Goal: Check status: Check status

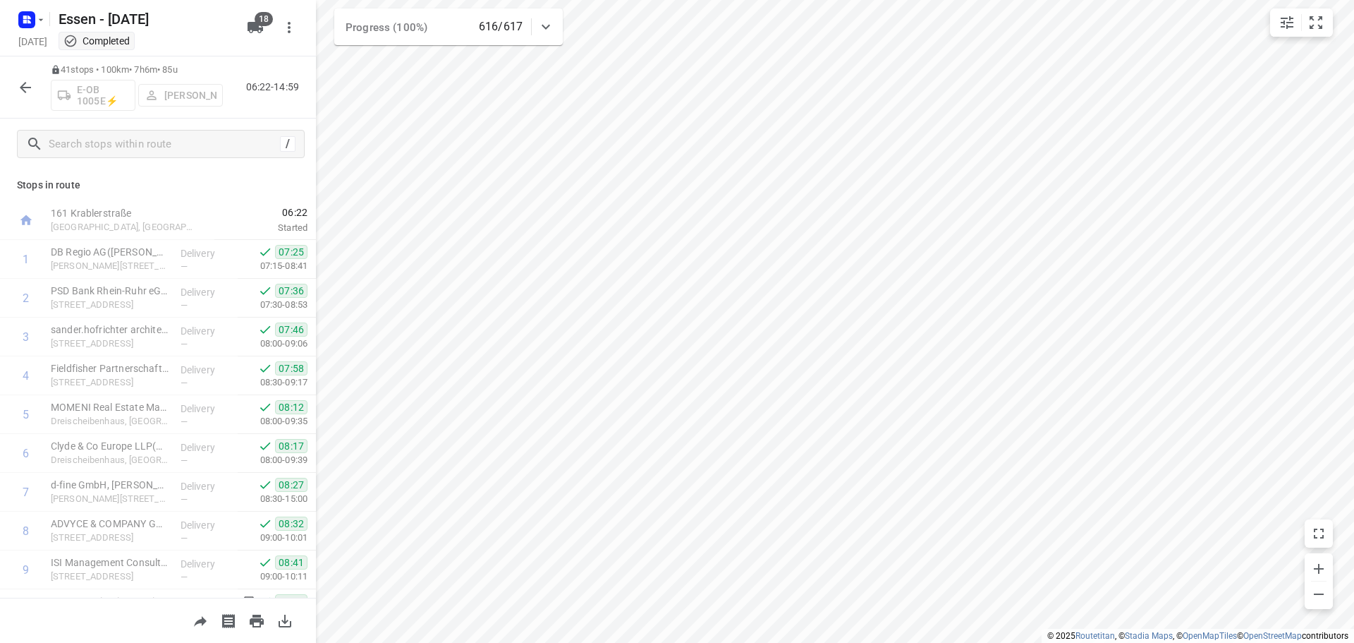
scroll to position [141, 0]
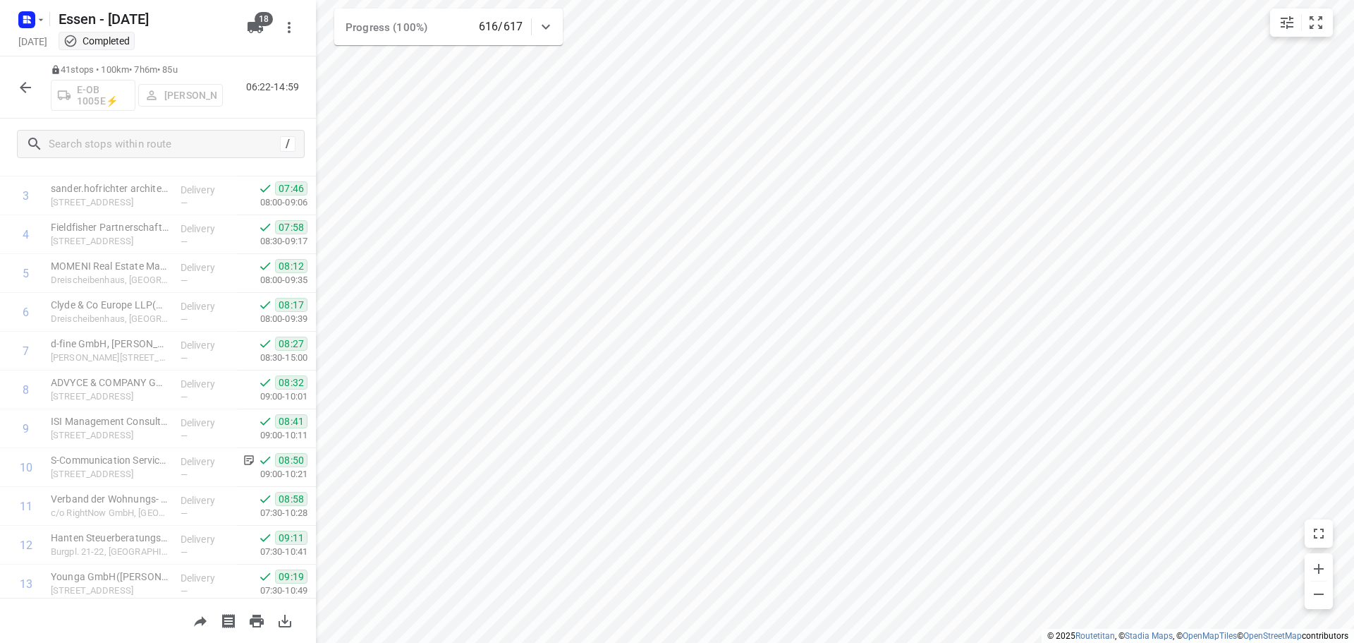
click at [18, 82] on icon "button" at bounding box center [25, 87] width 17 height 17
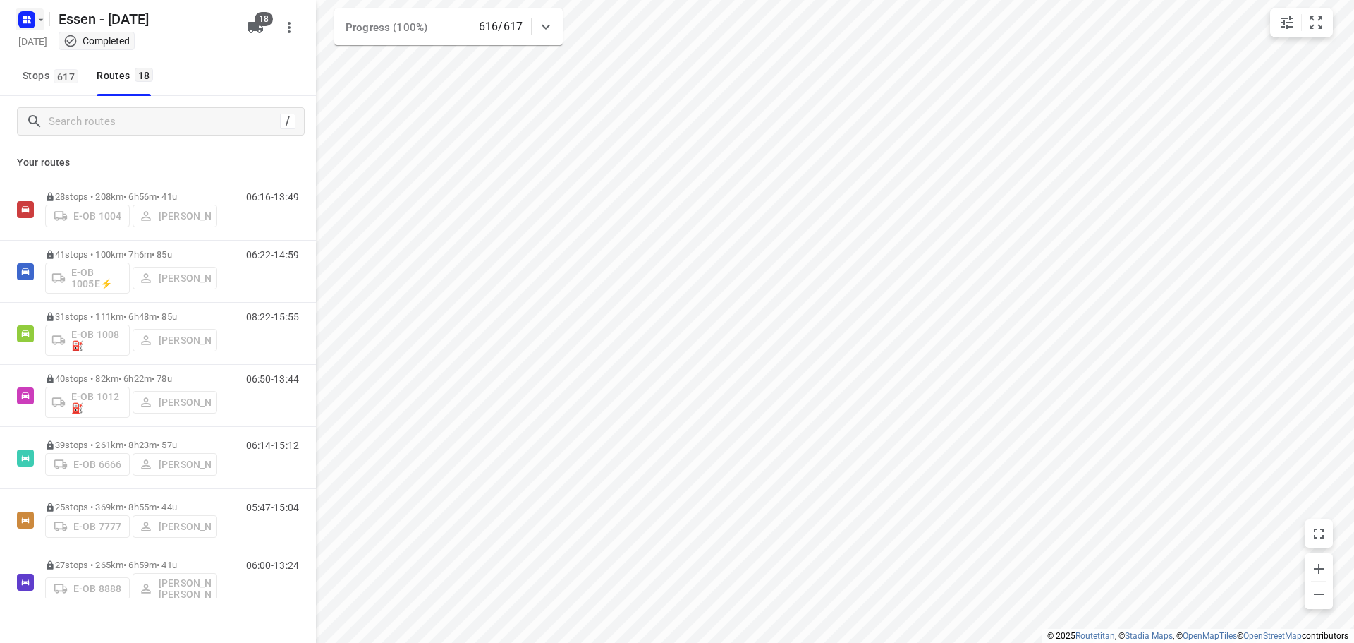
click at [40, 17] on icon "button" at bounding box center [40, 19] width 11 height 11
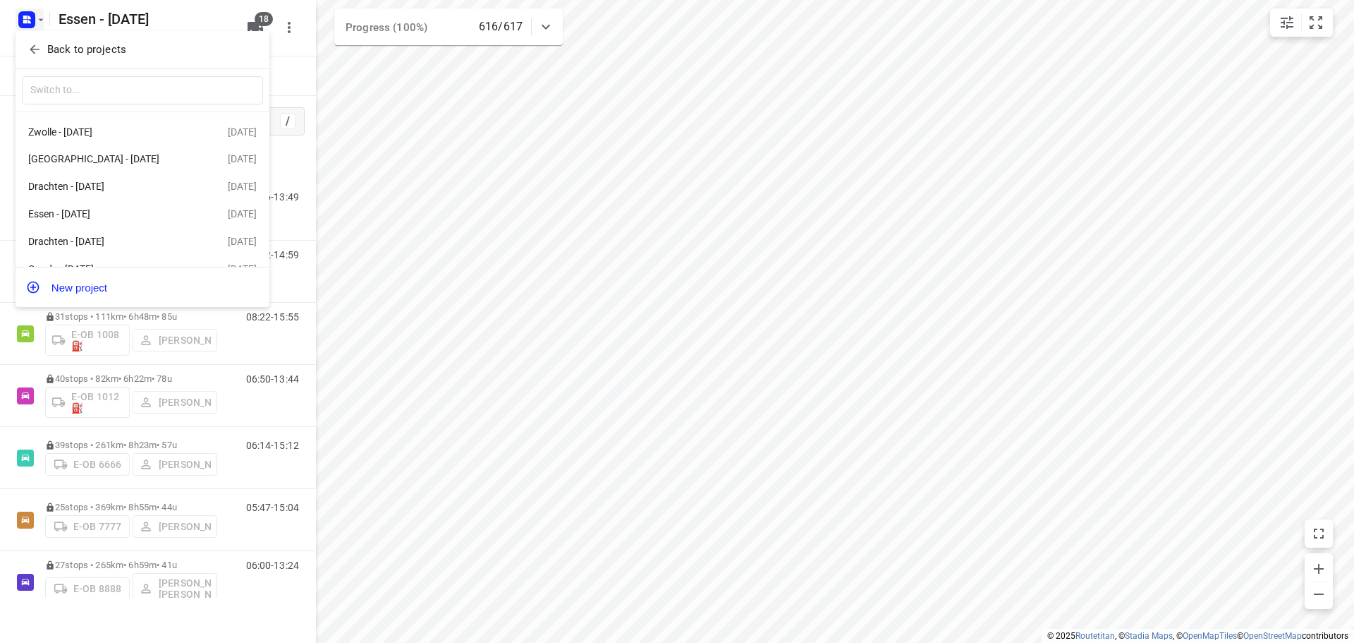
click at [34, 49] on icon "button" at bounding box center [35, 49] width 14 height 14
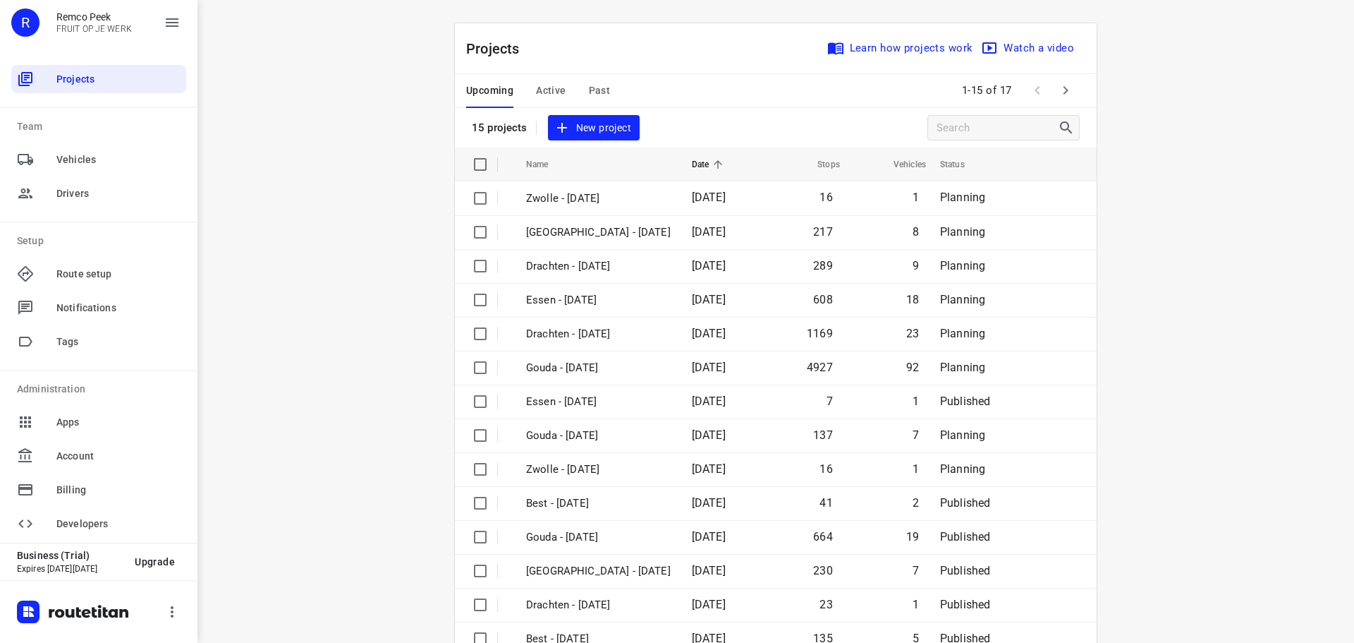
click at [593, 85] on span "Past" at bounding box center [600, 91] width 22 height 18
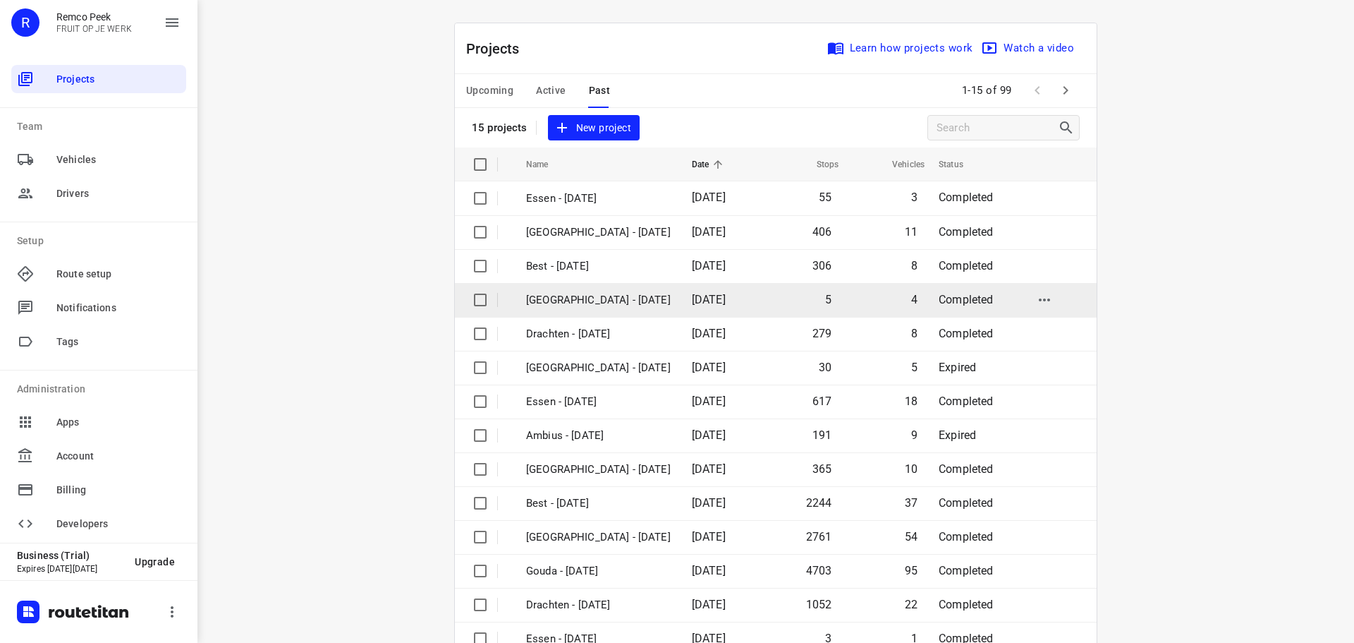
scroll to position [71, 0]
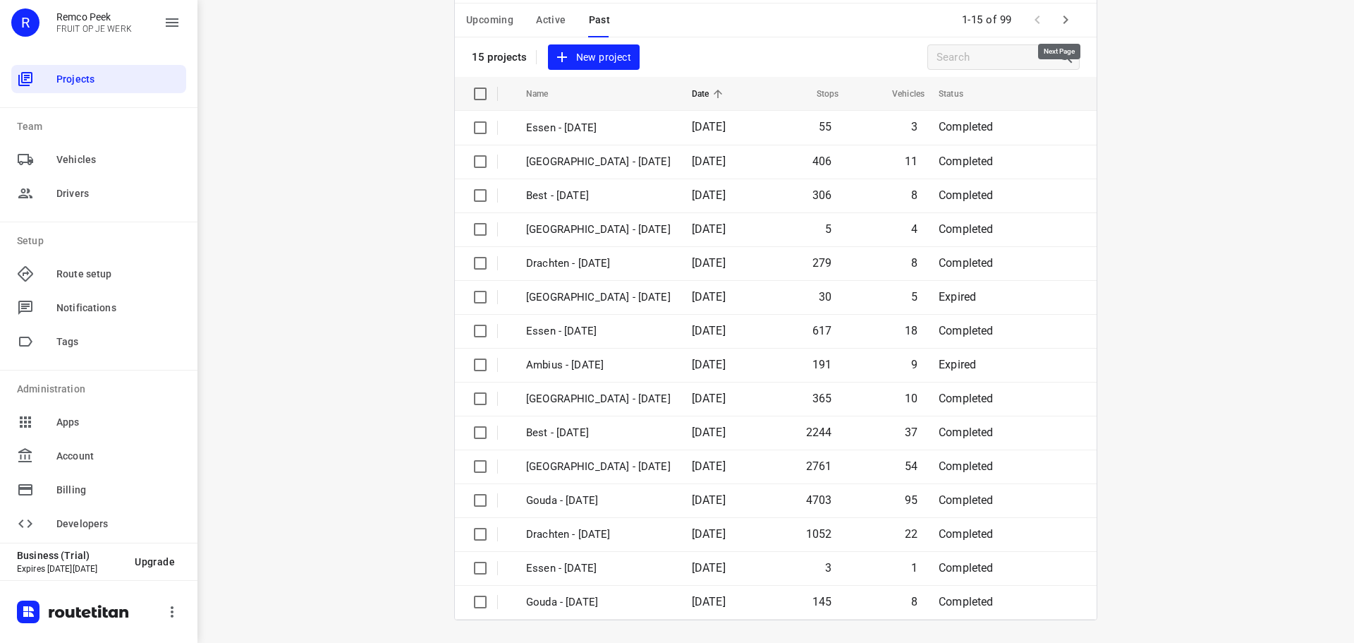
click at [1064, 18] on icon "button" at bounding box center [1066, 20] width 5 height 8
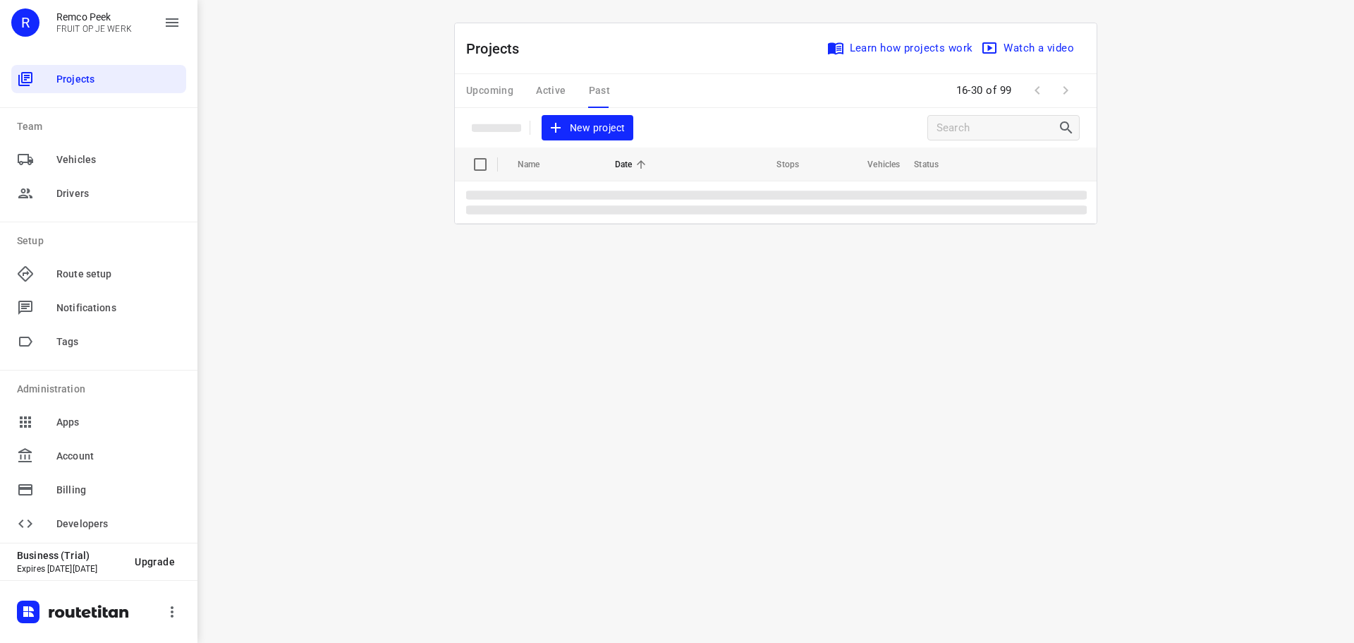
scroll to position [0, 0]
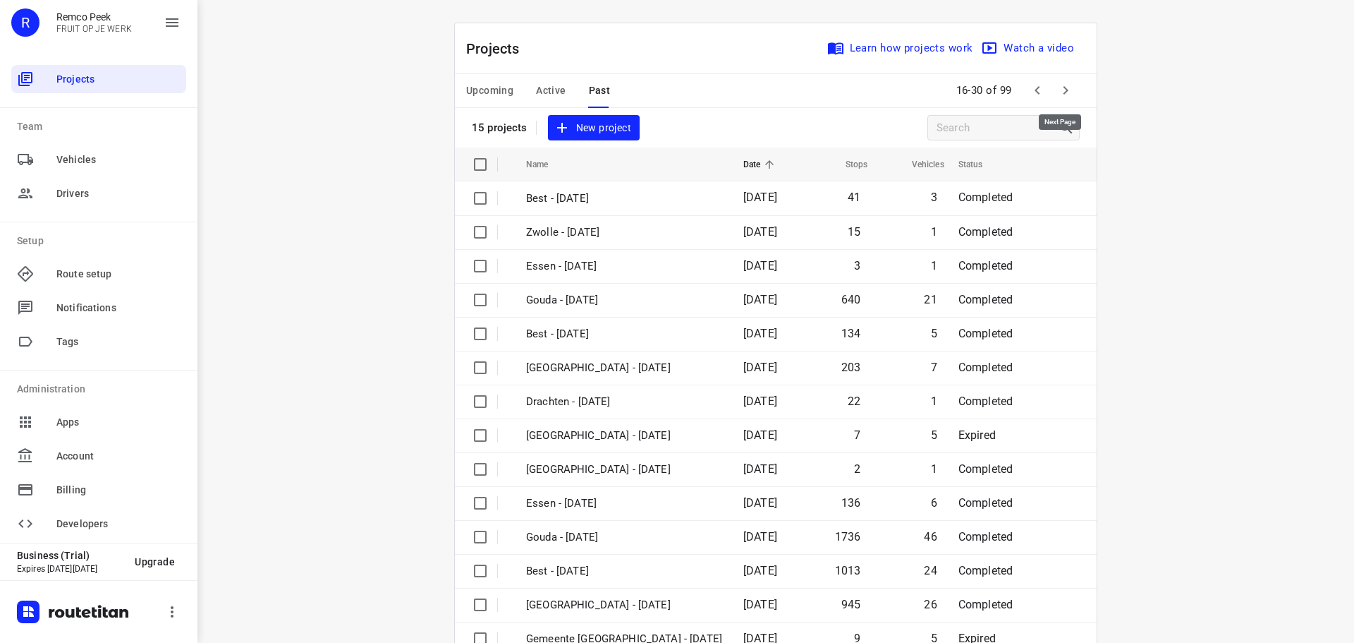
click at [1060, 91] on icon "button" at bounding box center [1065, 90] width 17 height 17
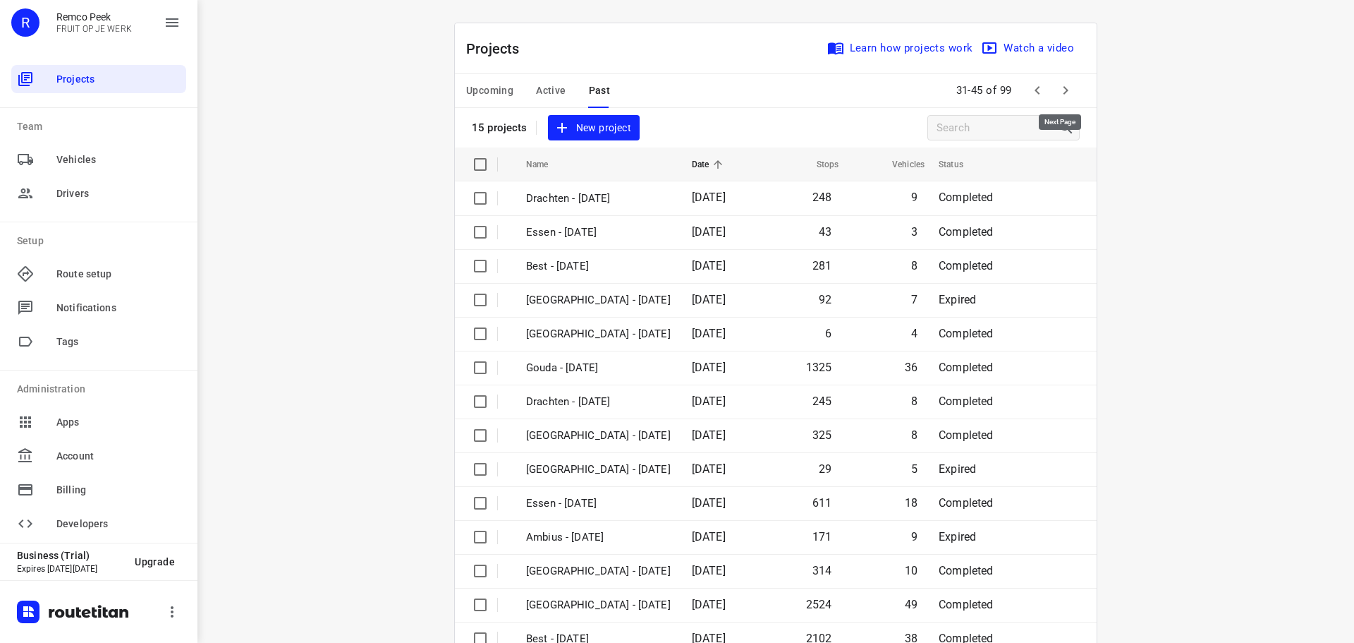
click at [1060, 91] on icon "button" at bounding box center [1065, 90] width 17 height 17
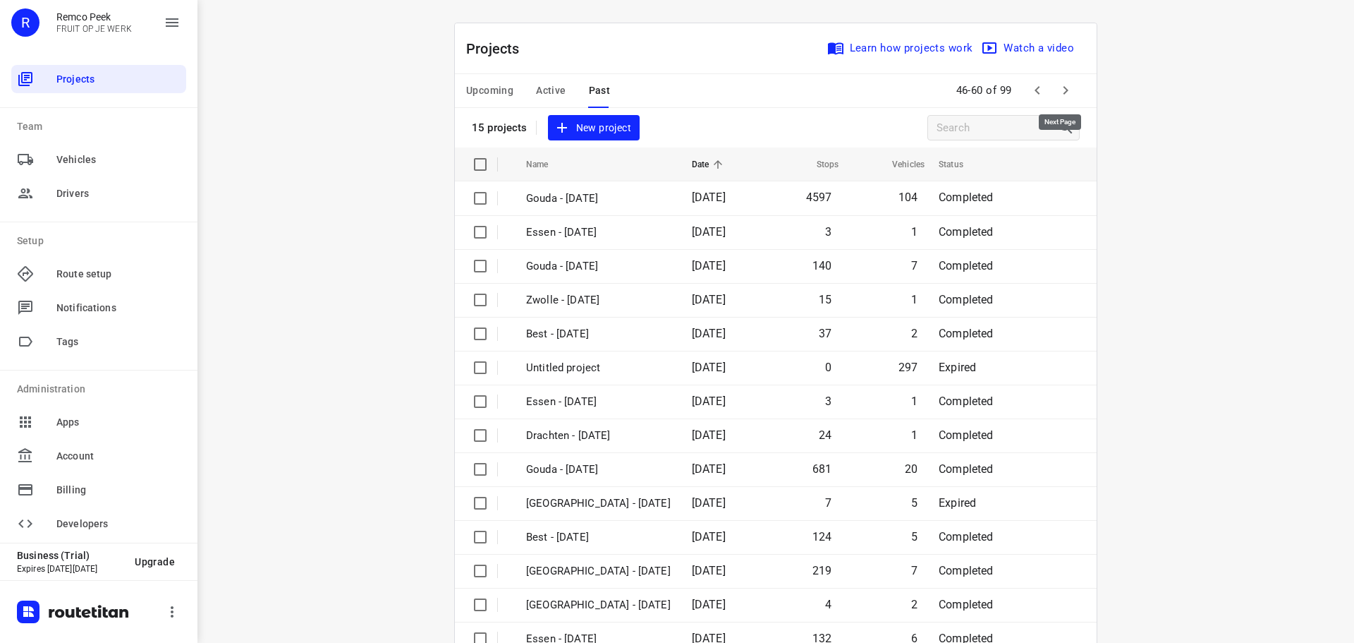
click at [1060, 91] on icon "button" at bounding box center [1065, 90] width 17 height 17
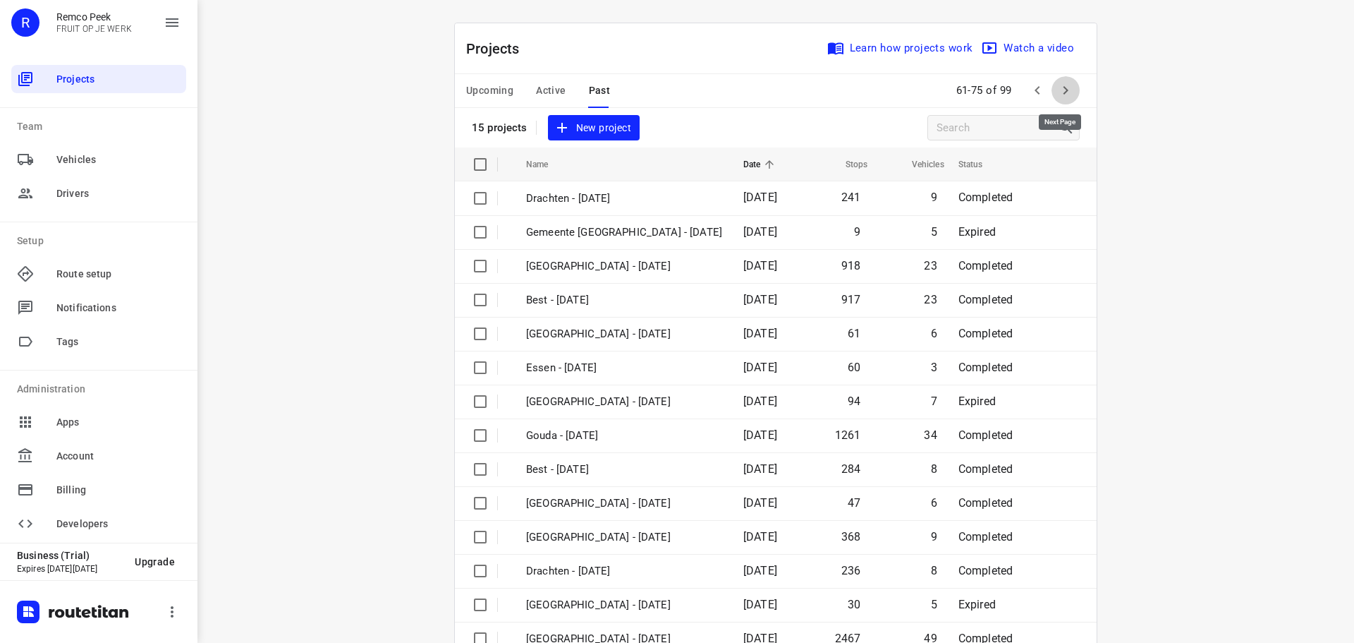
click at [1060, 91] on icon "button" at bounding box center [1065, 90] width 17 height 17
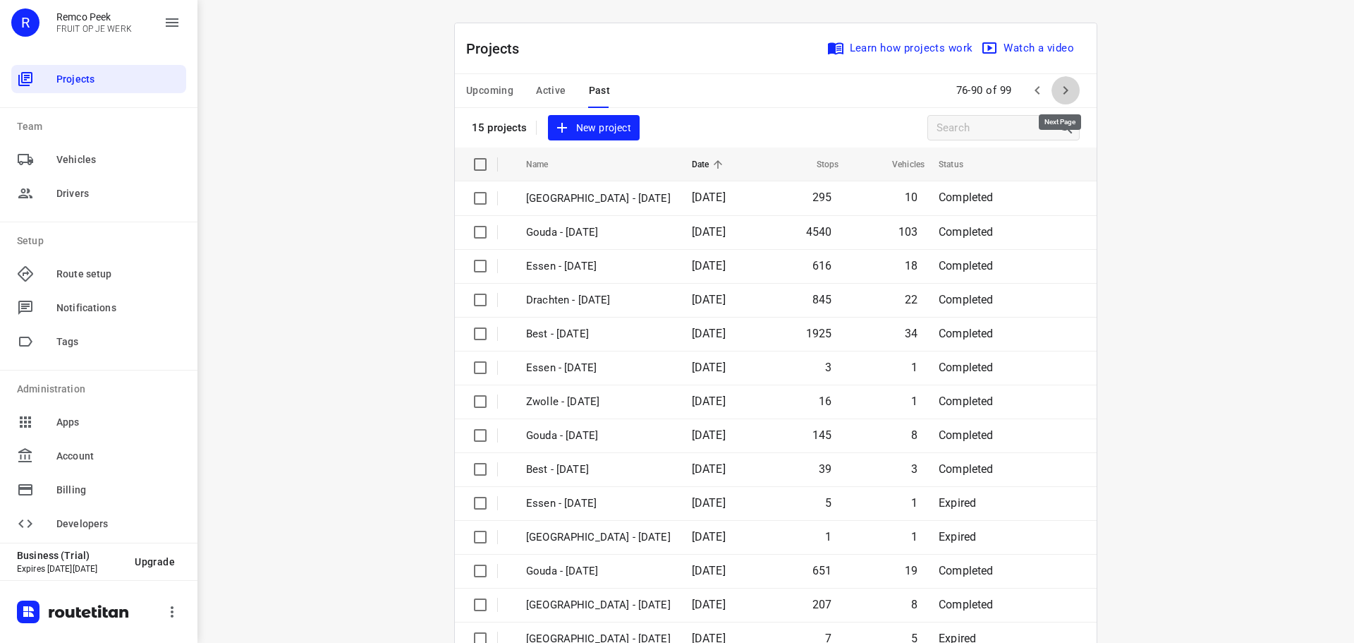
click at [1060, 91] on icon "button" at bounding box center [1065, 90] width 17 height 17
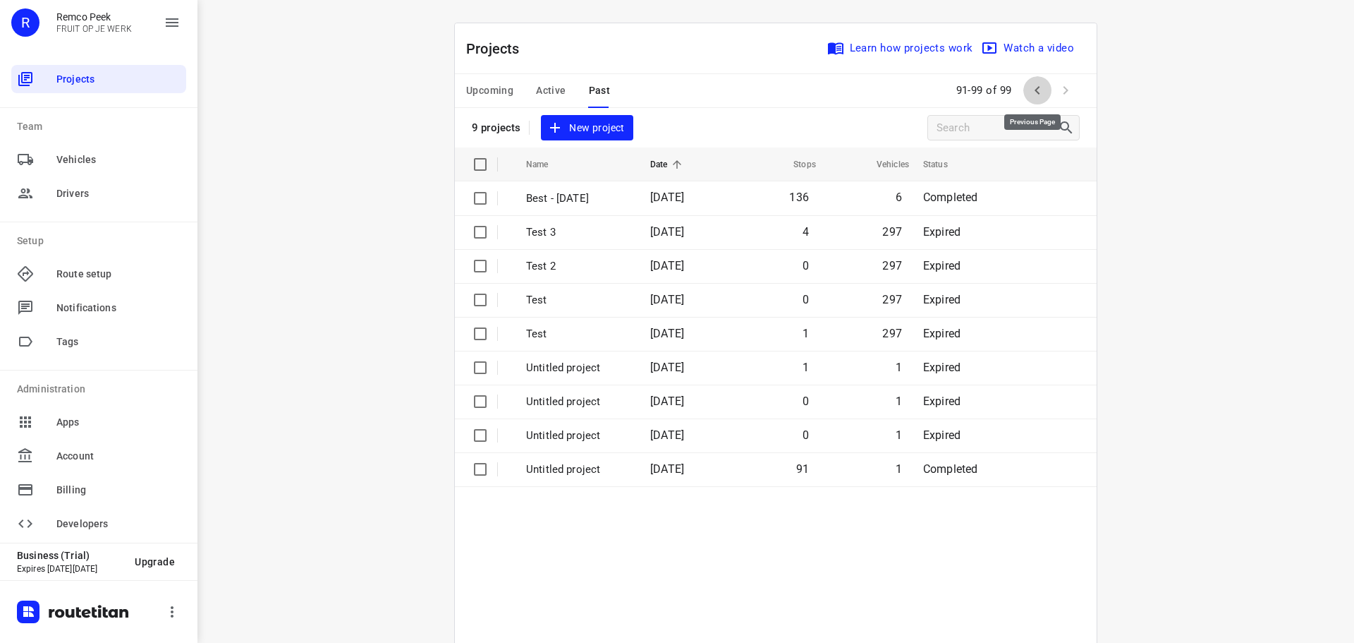
click at [1034, 84] on icon "button" at bounding box center [1037, 90] width 17 height 17
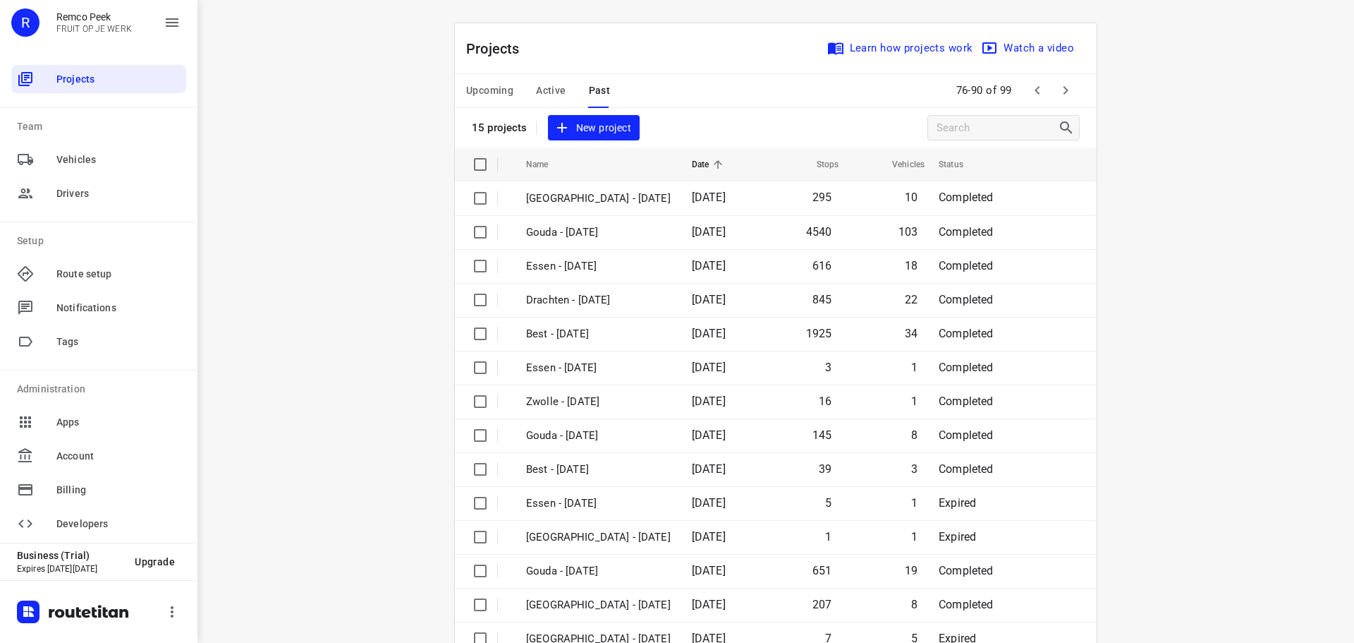
click at [541, 91] on span "Active" at bounding box center [551, 91] width 30 height 18
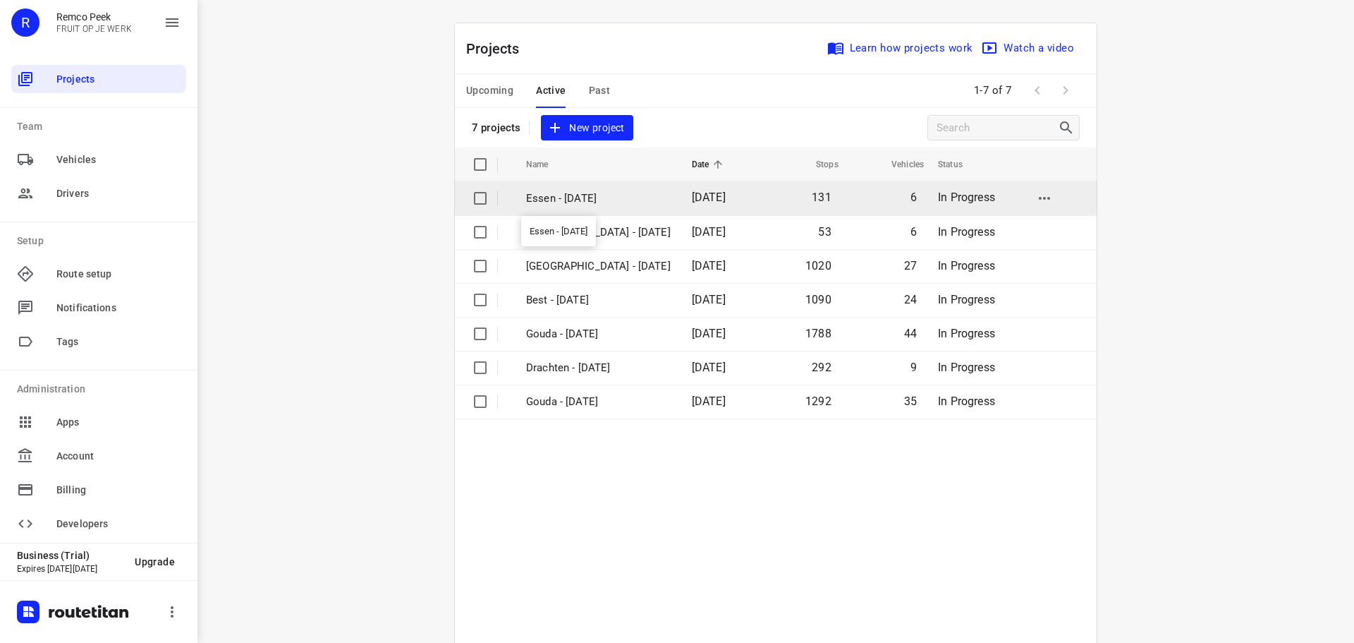
click at [541, 201] on p "Essen - [DATE]" at bounding box center [598, 198] width 145 height 16
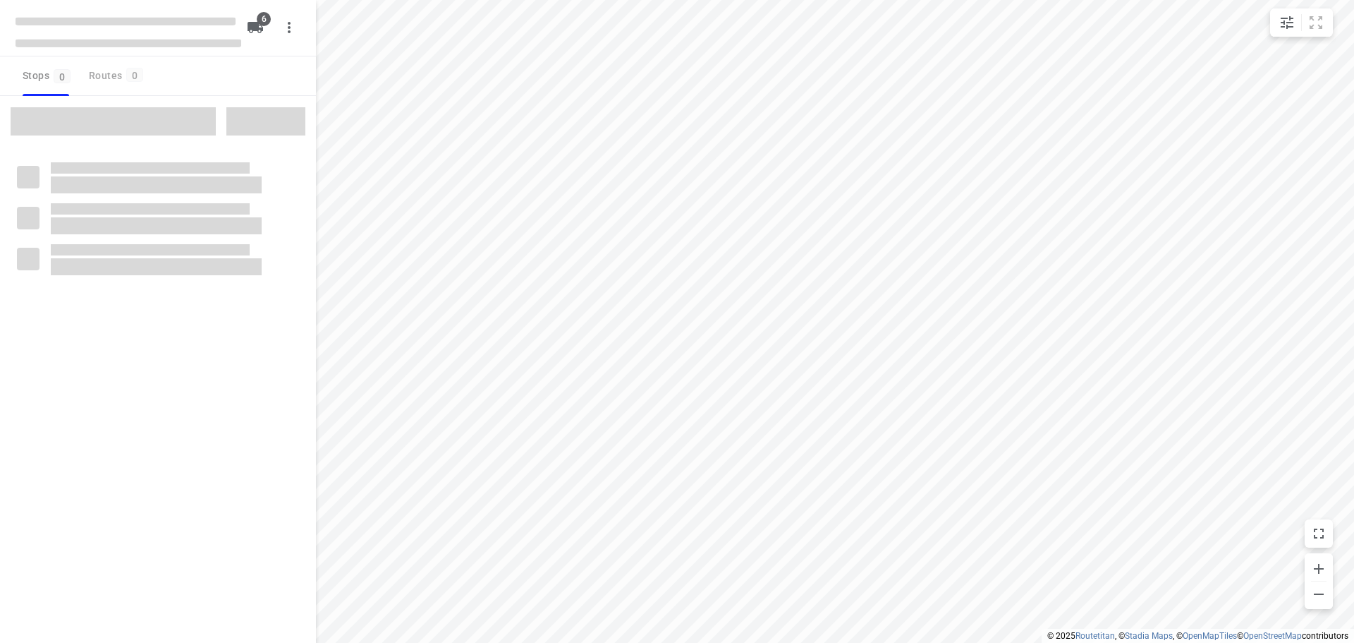
checkbox input "true"
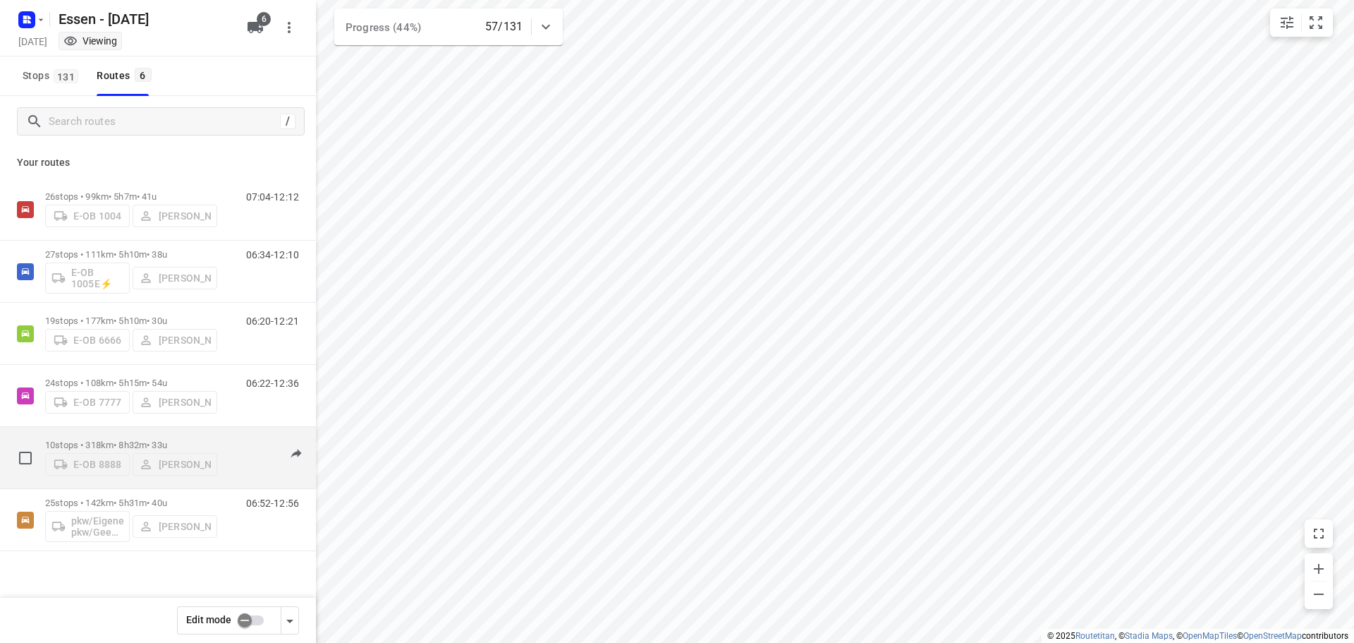
click at [198, 452] on div "E-OB 8888 [PERSON_NAME]" at bounding box center [131, 462] width 172 height 25
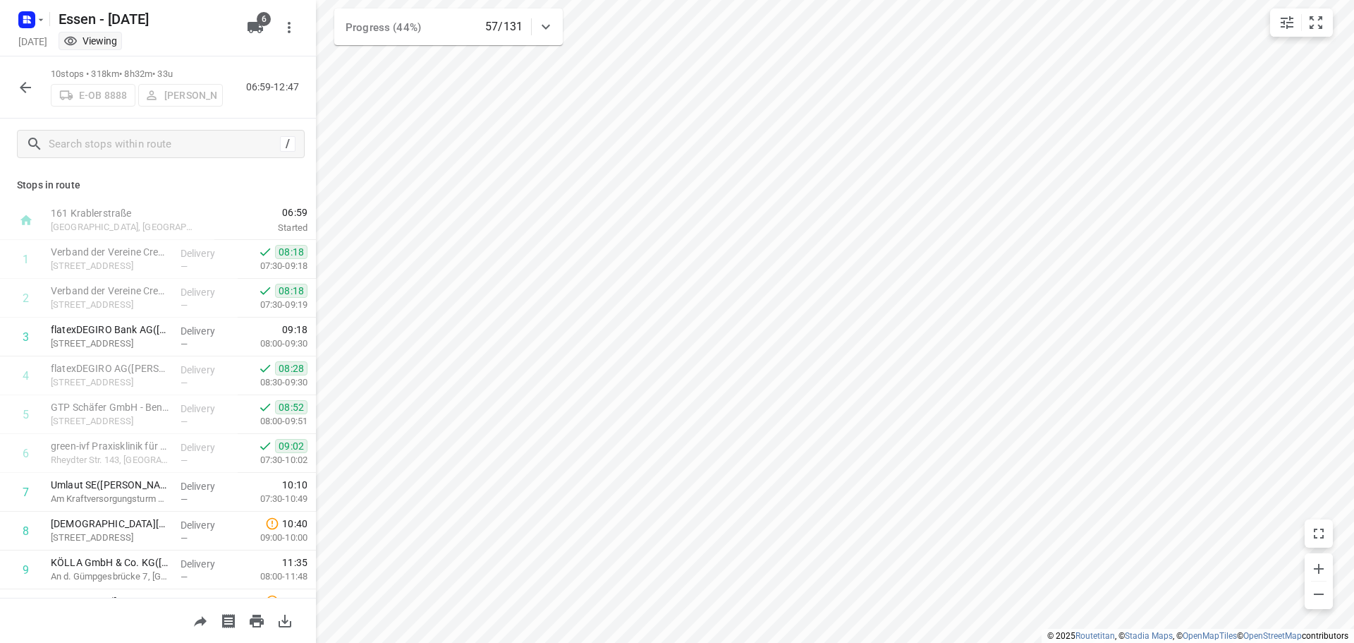
scroll to position [69, 0]
